Goal: Navigation & Orientation: Find specific page/section

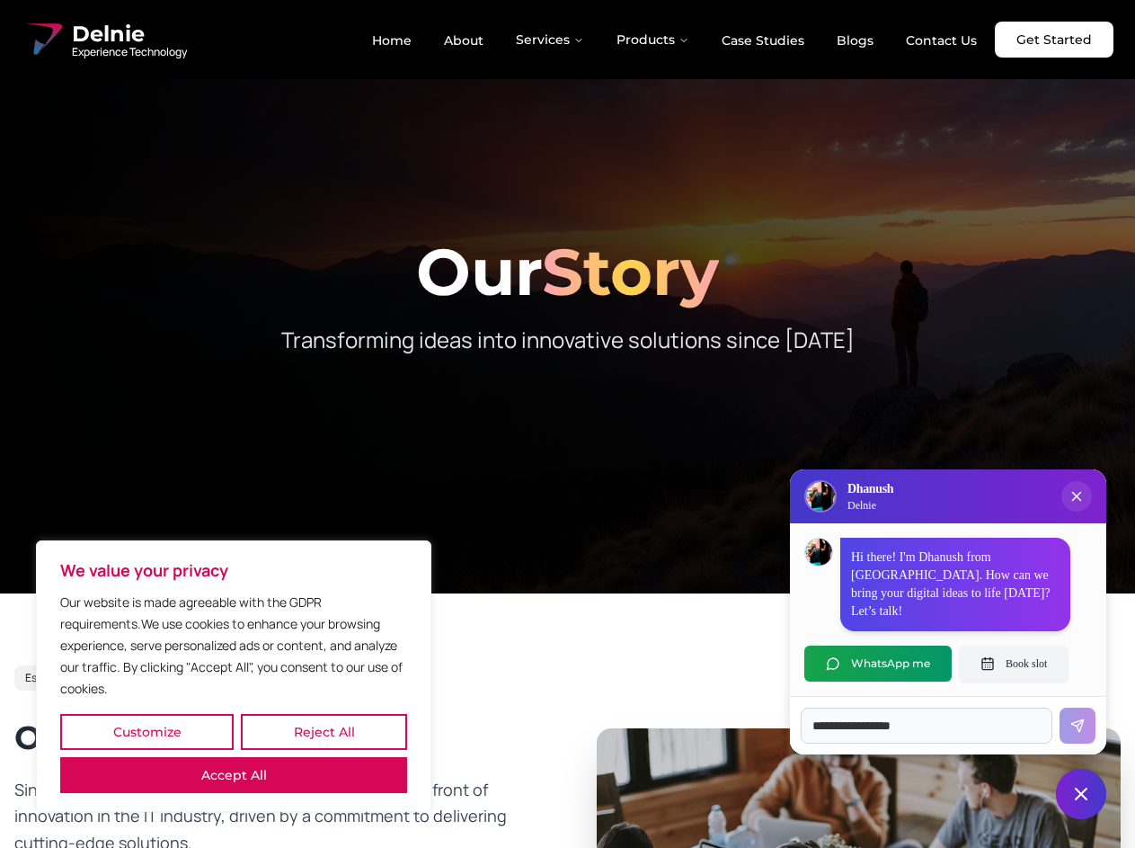
click at [147, 732] on button "Customize" at bounding box center [146, 732] width 173 height 36
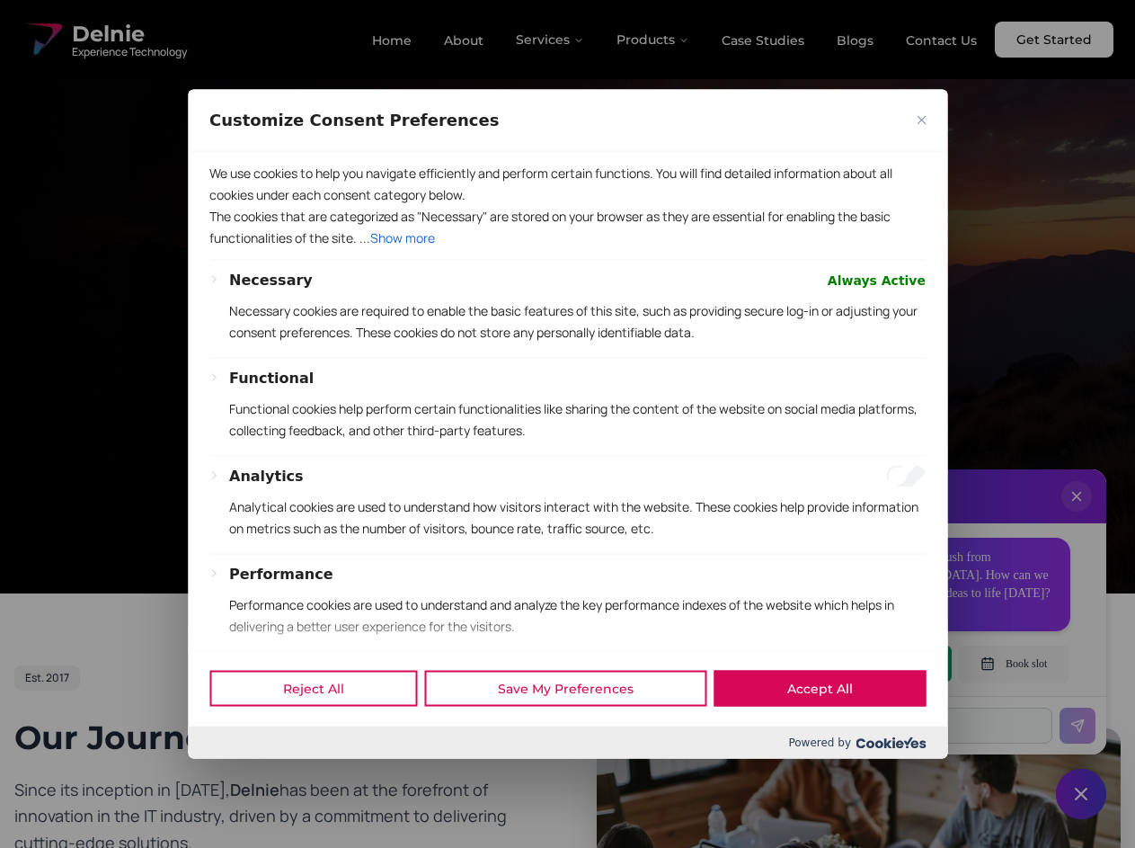
click at [324, 732] on div at bounding box center [567, 424] width 1135 height 848
click at [234, 205] on p "We use cookies to help you navigate efficiently and perform certain functions. …" at bounding box center [567, 183] width 716 height 43
click at [567, 342] on p "Necessary cookies are required to enable the basic features of this site, such …" at bounding box center [577, 320] width 697 height 43
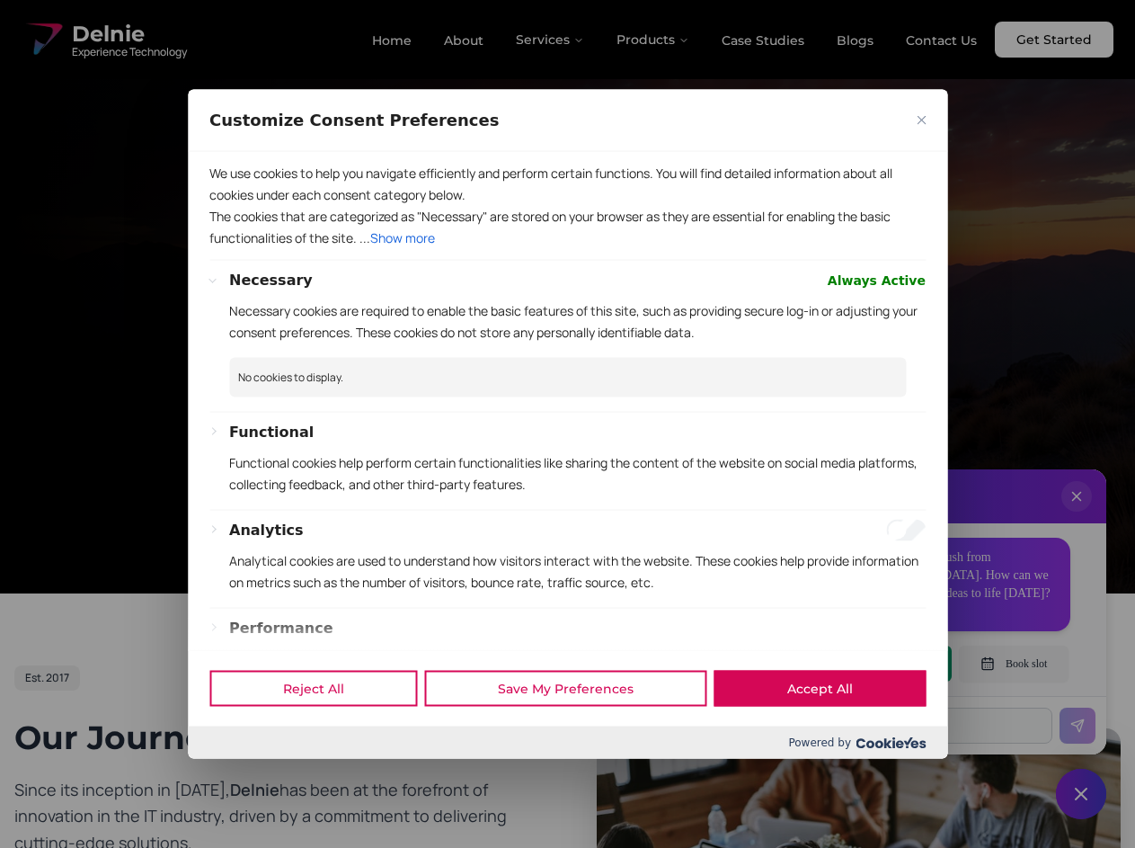
click at [551, 40] on div at bounding box center [567, 424] width 1135 height 848
click at [653, 40] on div at bounding box center [567, 424] width 1135 height 848
click at [1077, 514] on div at bounding box center [567, 424] width 1135 height 848
click at [878, 663] on div "Reject All Save My Preferences Accept All" at bounding box center [568, 688] width 760 height 76
click at [1014, 663] on div at bounding box center [567, 424] width 1135 height 848
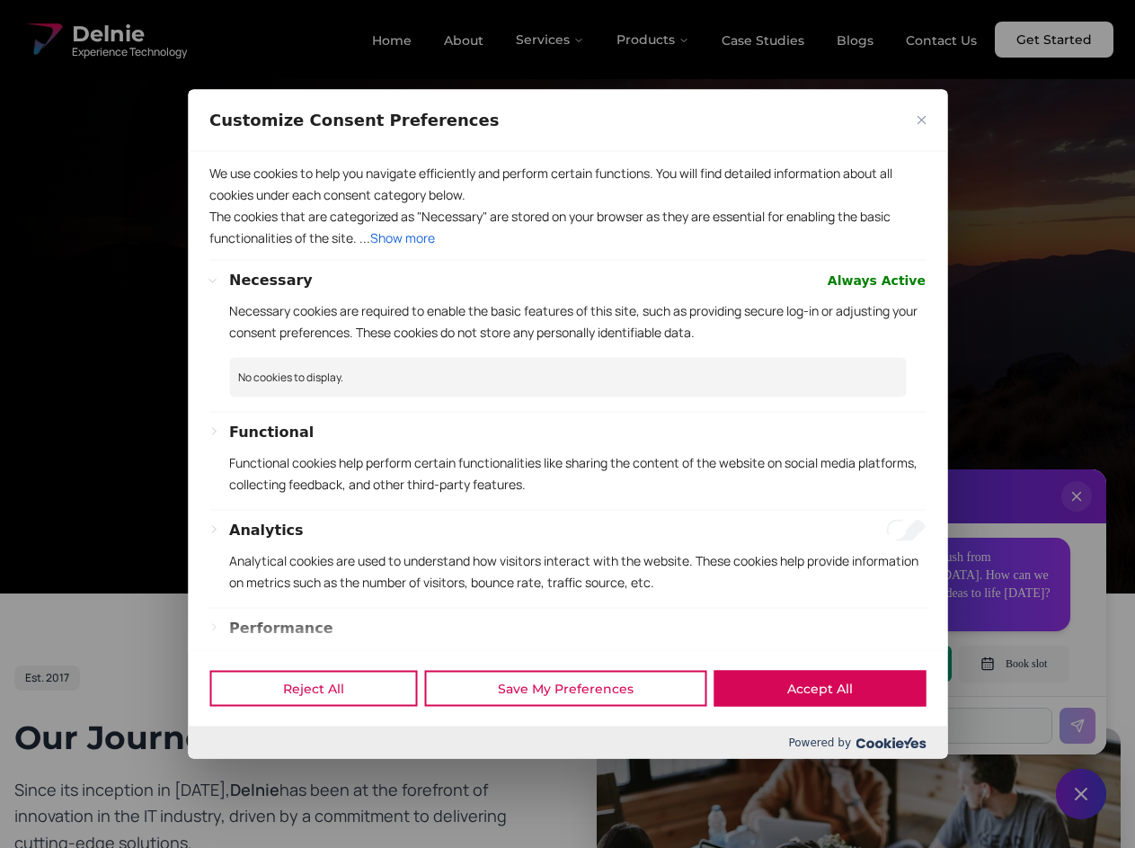
click at [1081, 794] on div at bounding box center [567, 424] width 1135 height 848
